Goal: Task Accomplishment & Management: Manage account settings

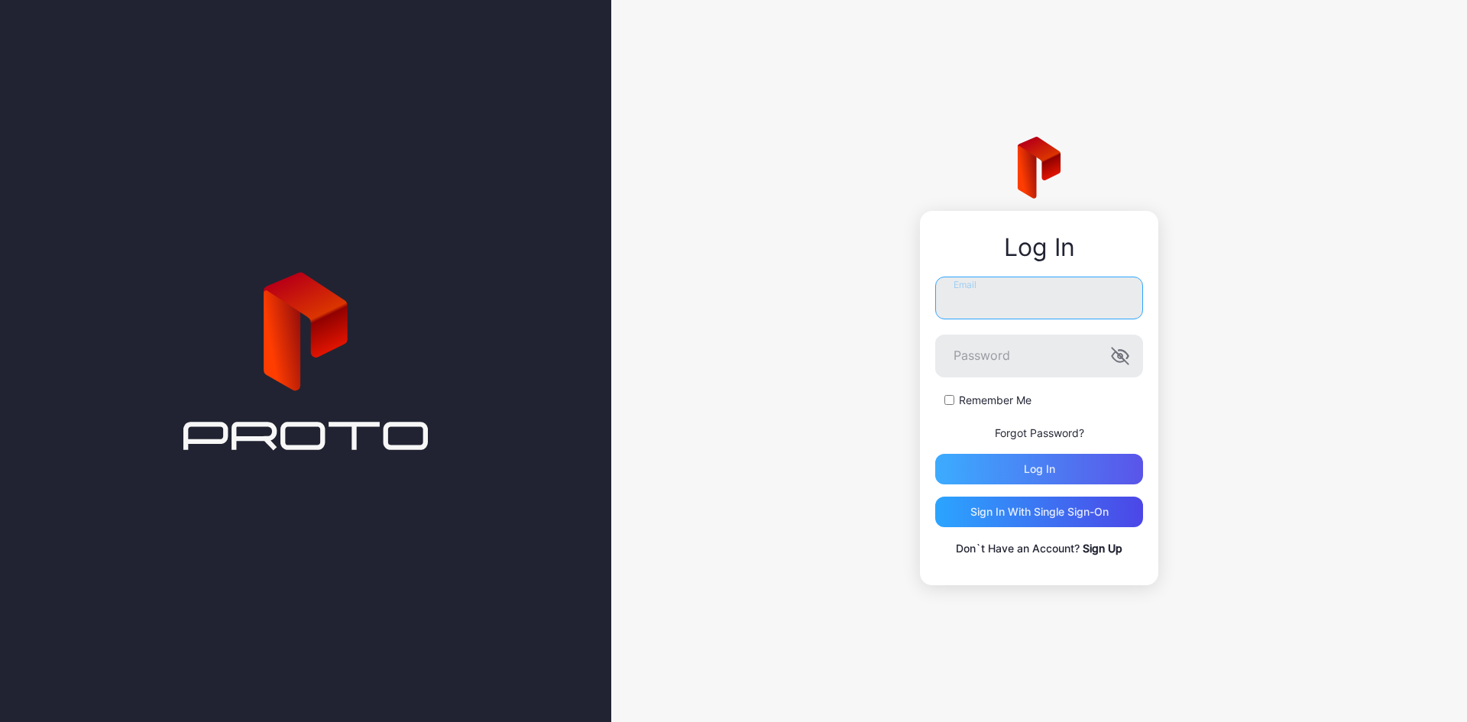
type input "**********"
click at [1025, 458] on div "Log in" at bounding box center [1039, 469] width 208 height 31
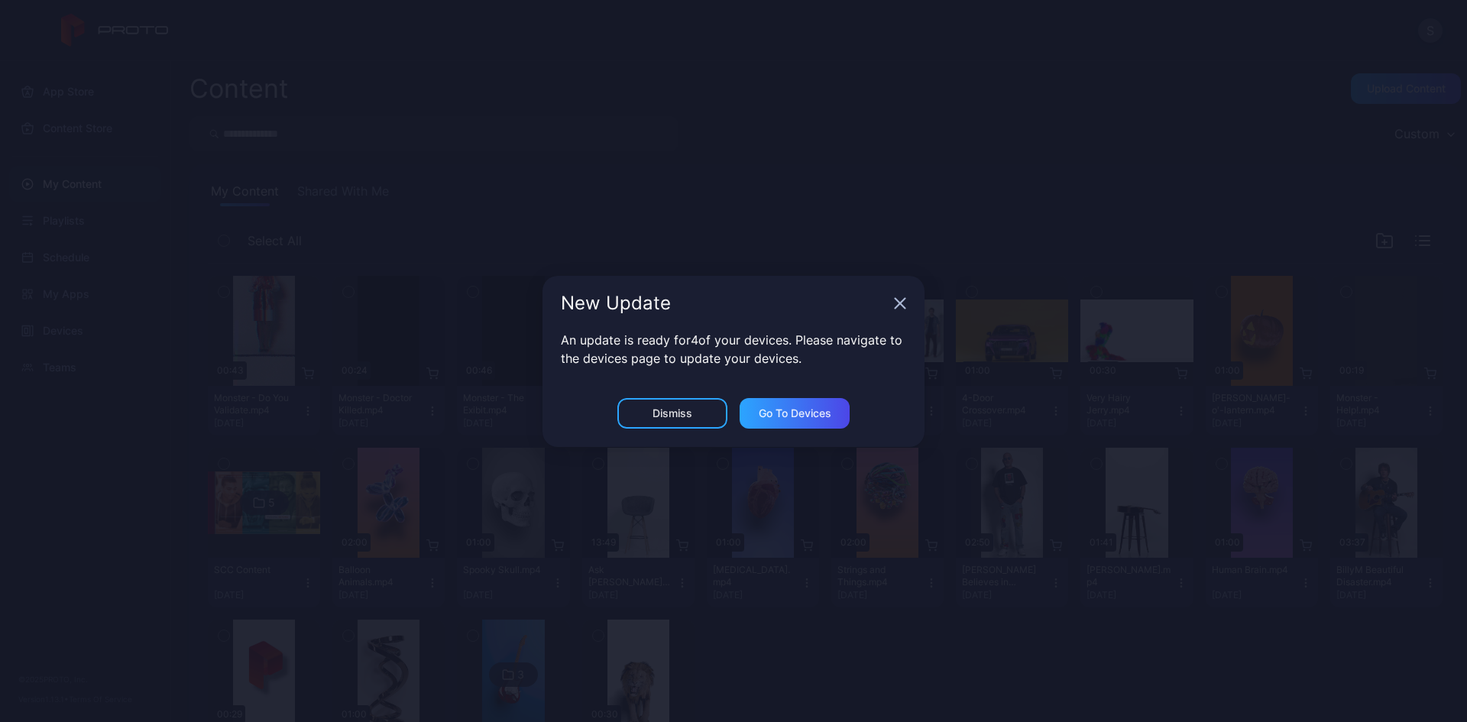
click at [904, 300] on icon "button" at bounding box center [900, 303] width 12 height 12
